Goal: Find contact information: Find contact information

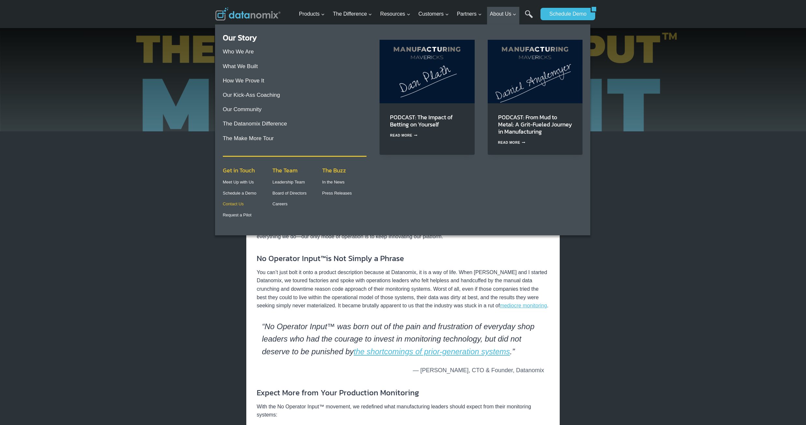
click at [237, 203] on link "Contact Us" at bounding box center [233, 203] width 21 height 5
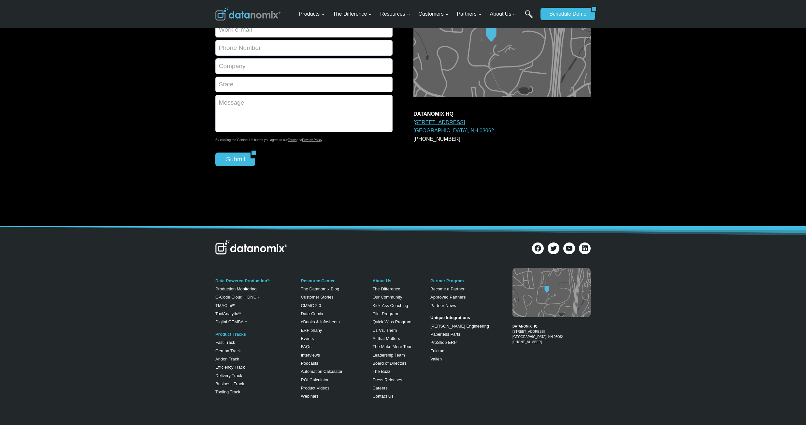
scroll to position [130, 0]
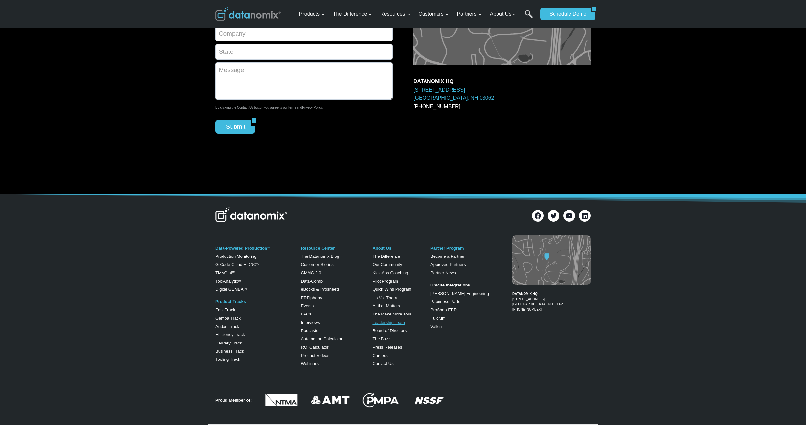
click at [392, 323] on link "Leadership Team" at bounding box center [388, 322] width 33 height 5
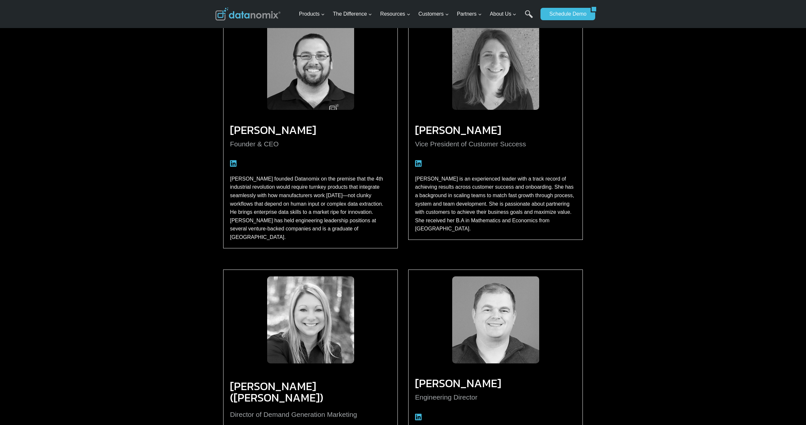
scroll to position [728, 0]
